Goal: Submit feedback/report problem

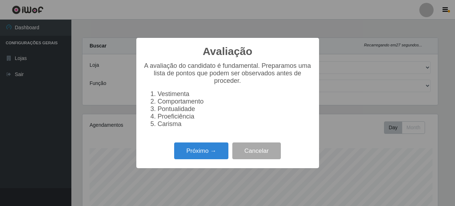
select select "496"
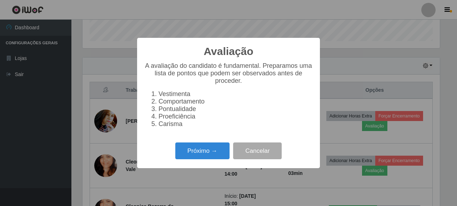
scroll to position [148, 357]
click at [207, 154] on button "Próximo →" at bounding box center [202, 150] width 54 height 17
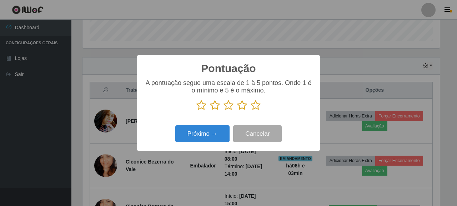
scroll to position [356815, 356605]
click at [237, 109] on icon at bounding box center [242, 105] width 10 height 11
click at [237, 111] on input "radio" at bounding box center [237, 111] width 0 height 0
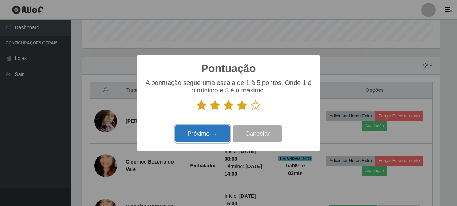
click at [213, 135] on button "Próximo →" at bounding box center [202, 133] width 54 height 17
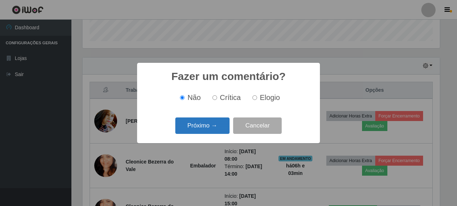
click at [209, 129] on button "Próximo →" at bounding box center [202, 125] width 54 height 17
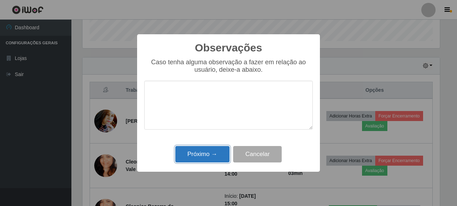
click at [217, 155] on button "Próximo →" at bounding box center [202, 154] width 54 height 17
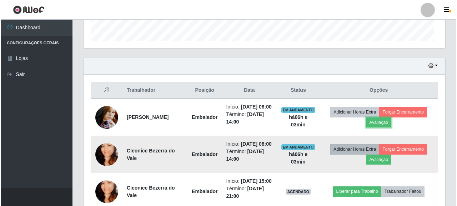
scroll to position [148, 362]
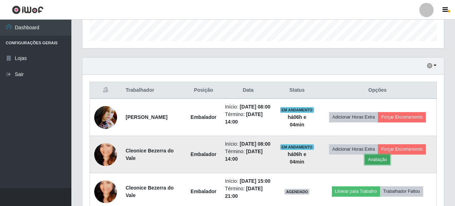
click at [383, 165] on button "Avaliação" at bounding box center [377, 160] width 25 height 10
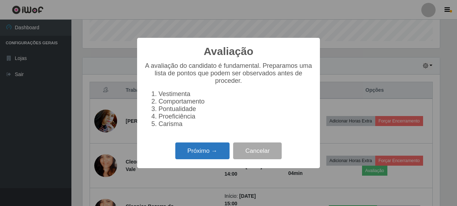
click at [203, 156] on button "Próximo →" at bounding box center [202, 150] width 54 height 17
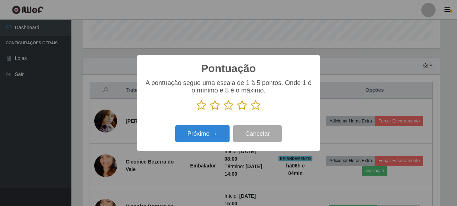
click at [250, 106] on p at bounding box center [228, 105] width 168 height 11
click at [238, 108] on icon at bounding box center [242, 105] width 10 height 11
click at [237, 111] on input "radio" at bounding box center [237, 111] width 0 height 0
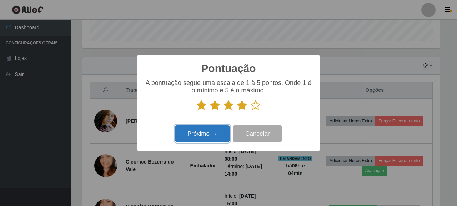
click at [197, 134] on button "Próximo →" at bounding box center [202, 133] width 54 height 17
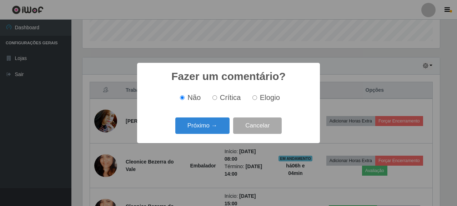
click at [197, 134] on button "Próximo →" at bounding box center [202, 125] width 54 height 17
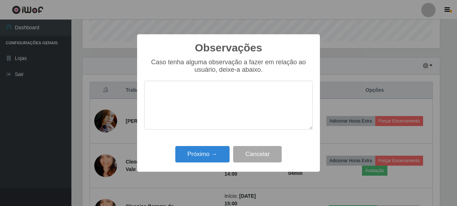
click at [230, 146] on div "Próximo → Cancelar" at bounding box center [228, 154] width 168 height 20
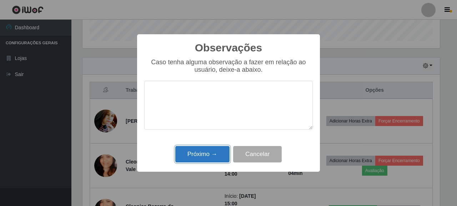
click at [211, 148] on button "Próximo →" at bounding box center [202, 154] width 54 height 17
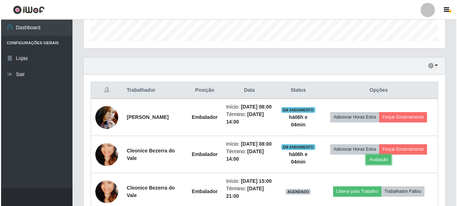
scroll to position [148, 362]
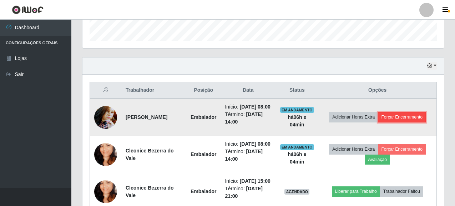
click at [396, 121] on button "Forçar Encerramento" at bounding box center [402, 117] width 48 height 10
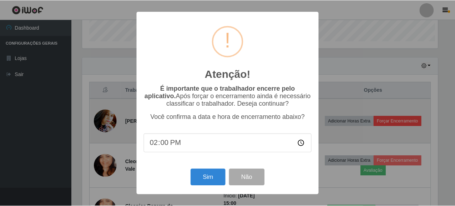
scroll to position [148, 357]
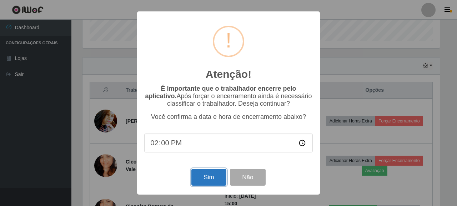
click at [200, 175] on button "Sim" at bounding box center [208, 177] width 35 height 17
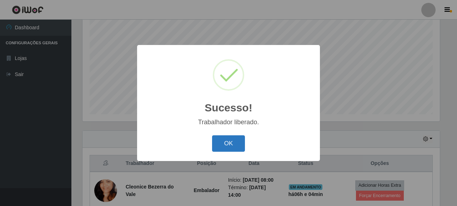
click at [222, 140] on button "OK" at bounding box center [228, 143] width 33 height 17
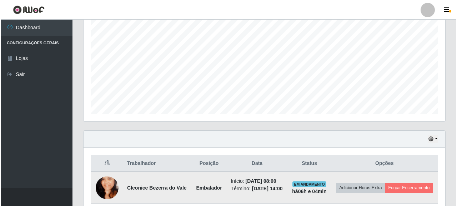
scroll to position [148, 362]
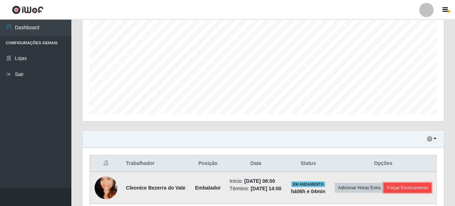
click at [384, 193] on button "Forçar Encerramento" at bounding box center [408, 188] width 48 height 10
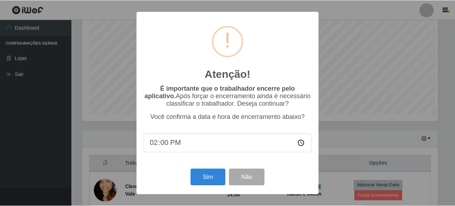
scroll to position [148, 357]
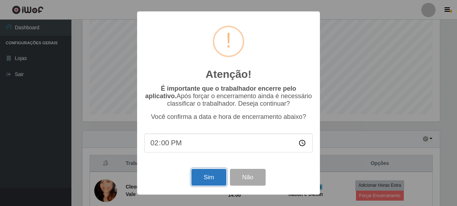
click at [211, 180] on button "Sim" at bounding box center [208, 177] width 35 height 17
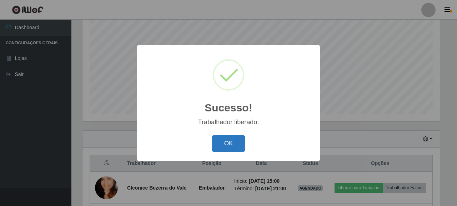
click at [215, 147] on button "OK" at bounding box center [228, 143] width 33 height 17
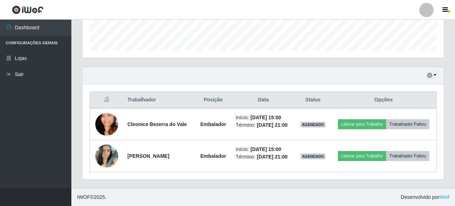
scroll to position [212, 0]
